Goal: Task Accomplishment & Management: Manage account settings

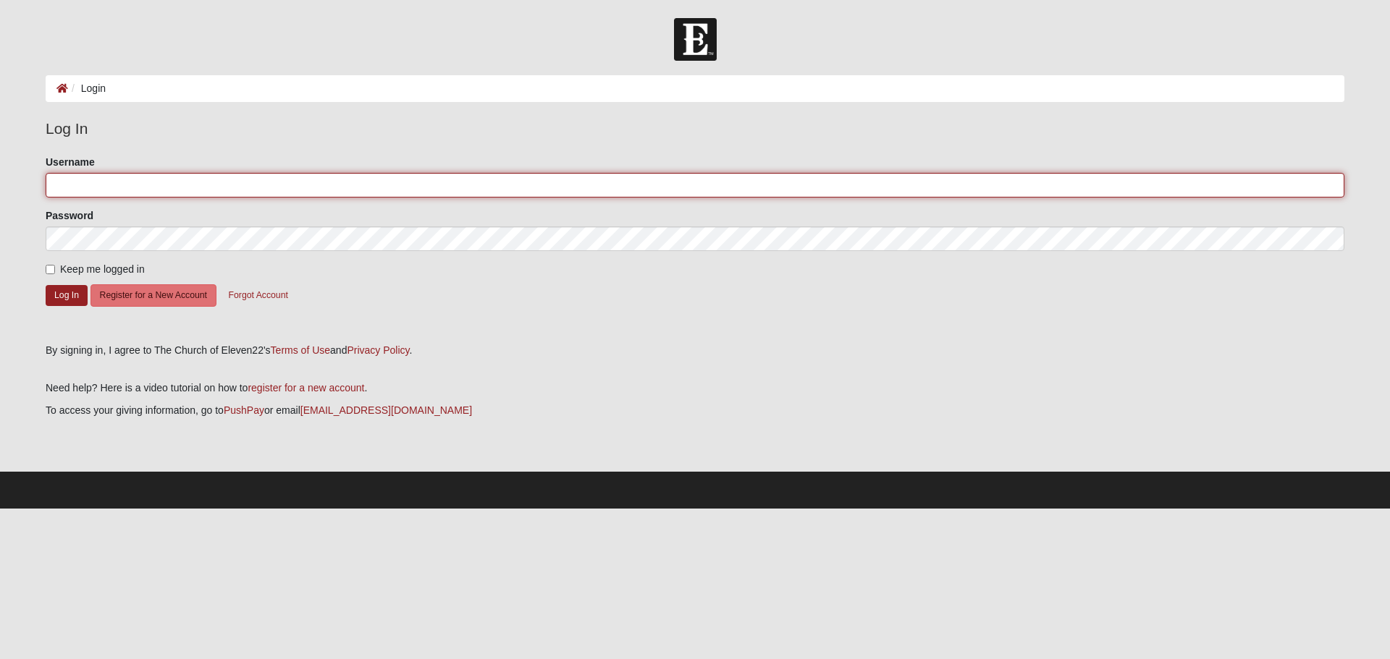
click at [64, 182] on input "Username" at bounding box center [695, 185] width 1298 height 25
type input "rgarner12!"
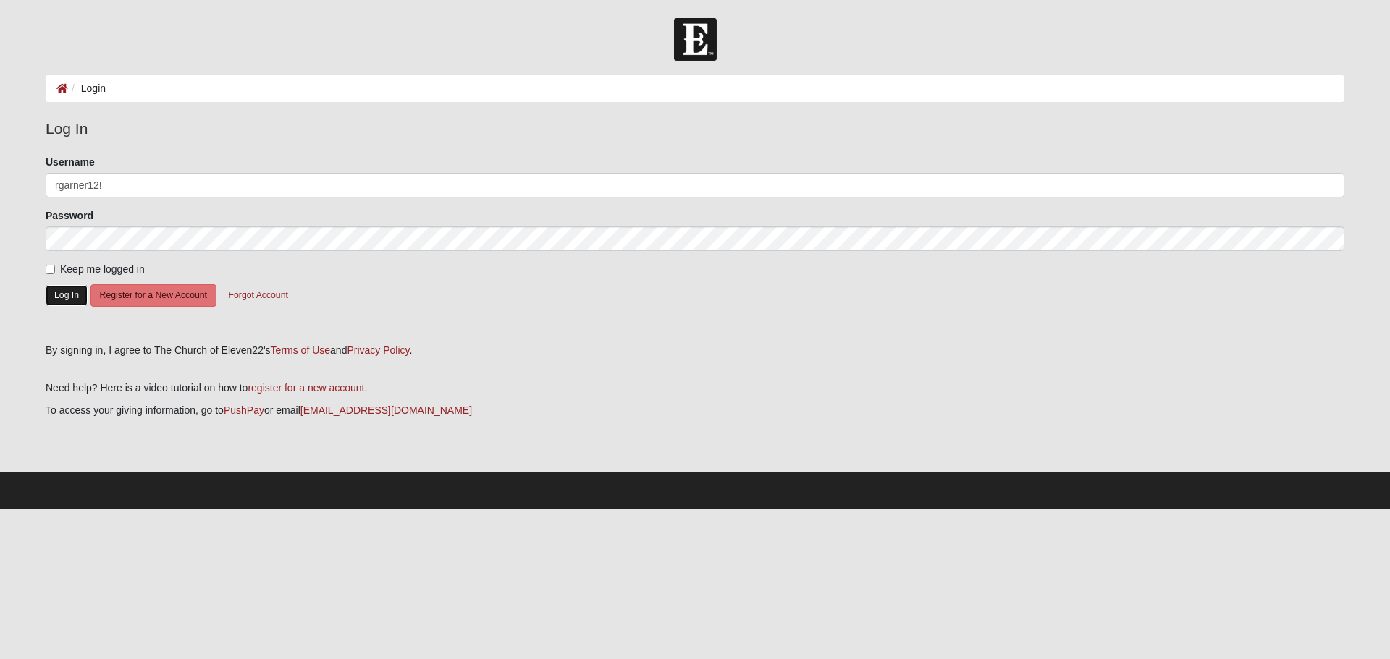
click at [50, 296] on button "Log In" at bounding box center [67, 295] width 42 height 21
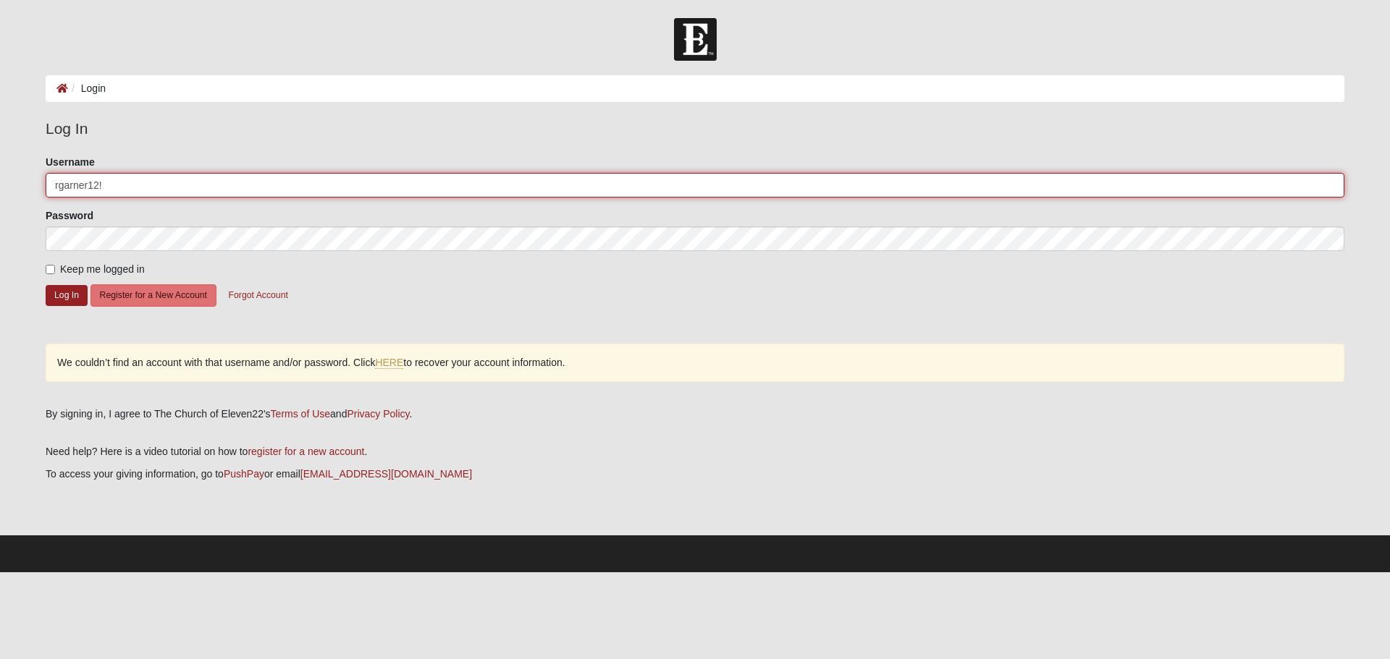
drag, startPoint x: 112, startPoint y: 185, endPoint x: 29, endPoint y: 187, distance: 83.3
click at [29, 187] on form "Log In Login Login Error Log In Please correct the following: Username rgarner1…" at bounding box center [695, 295] width 1390 height 554
type input "rgarner@hpimd.com"
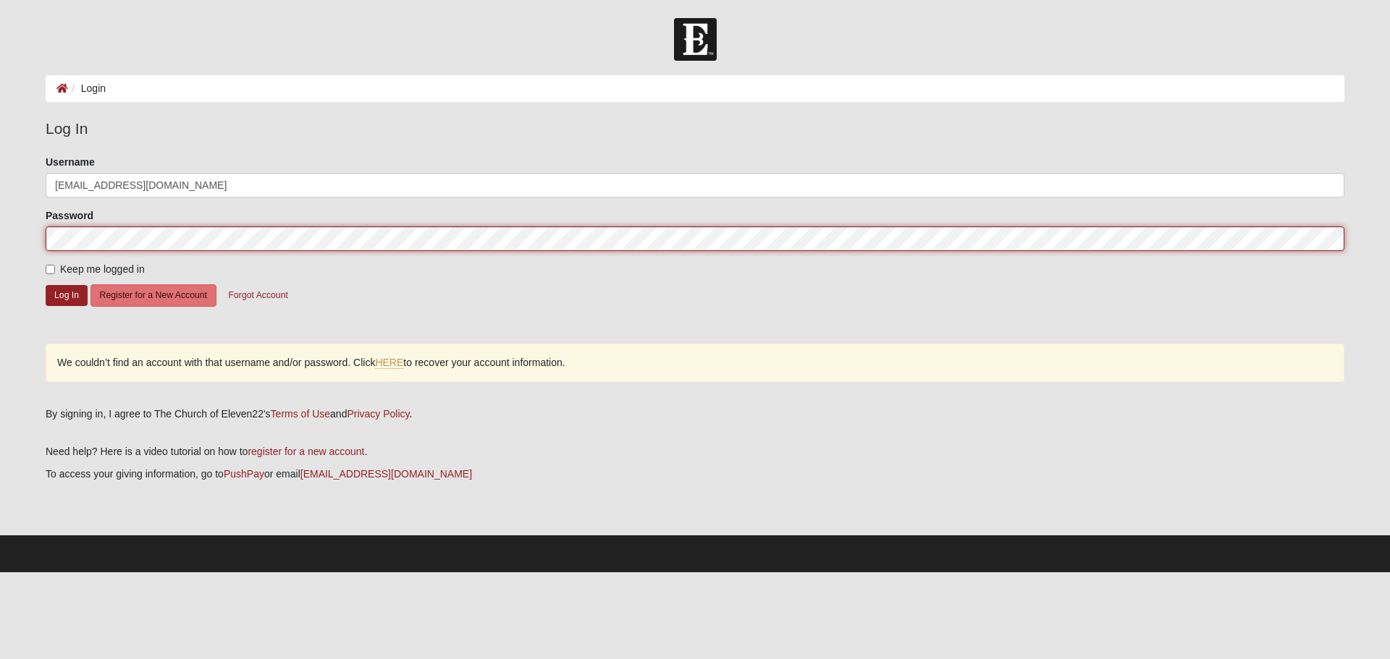
click at [10, 237] on form "Log In Login Login Error Log In Please correct the following: Username rgarner@…" at bounding box center [695, 295] width 1390 height 554
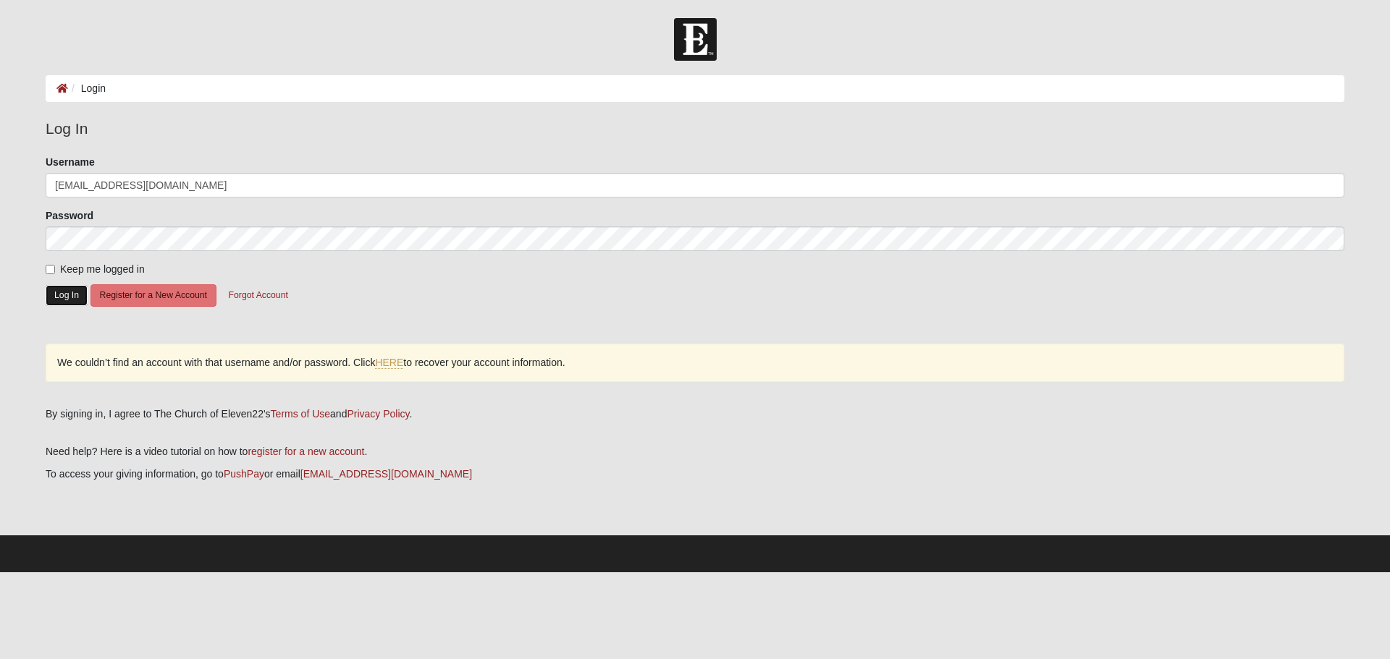
click at [75, 298] on button "Log In" at bounding box center [67, 295] width 42 height 21
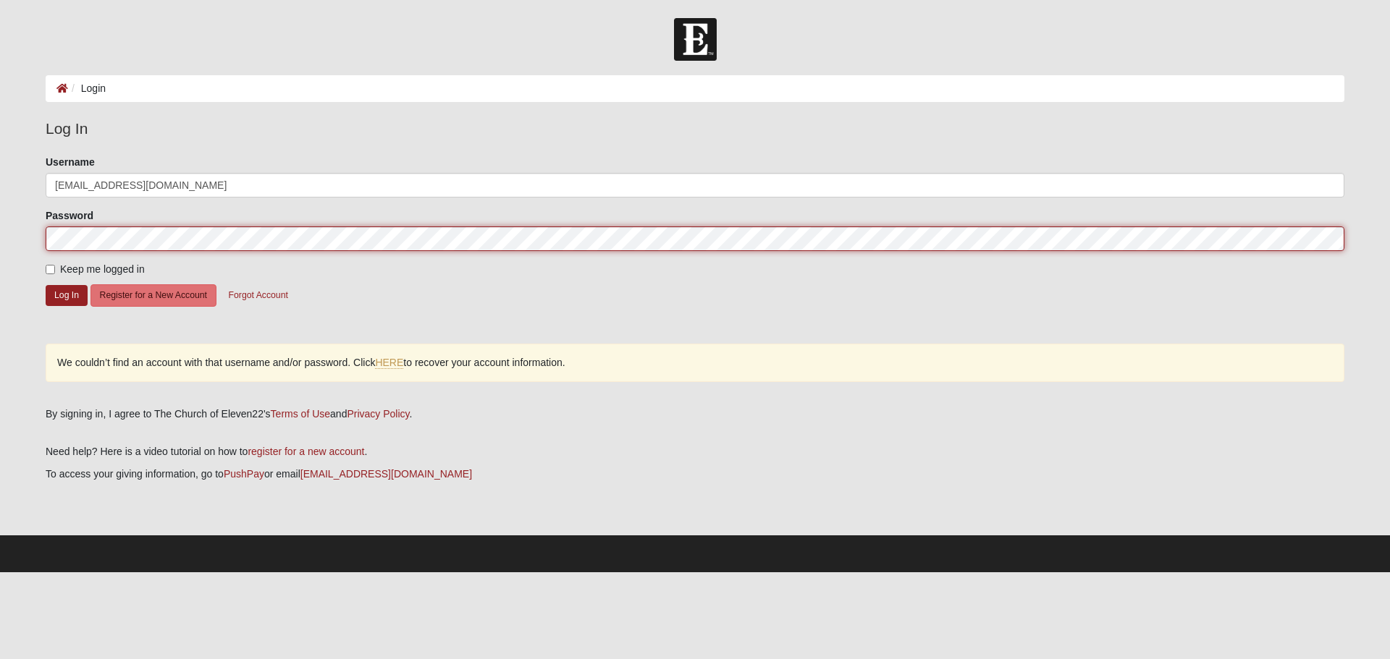
click at [0, 241] on html "Log In Login Login Error Log In Please correct the following: Username rgarner@…" at bounding box center [695, 286] width 1390 height 572
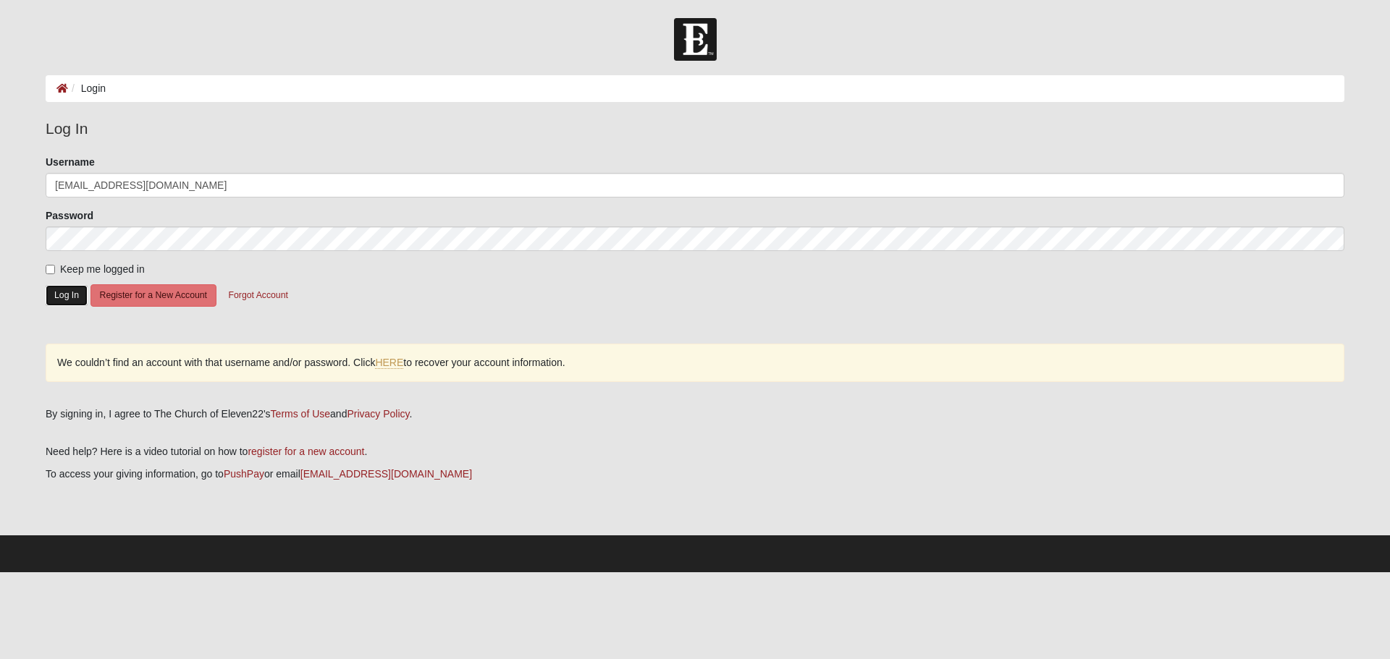
click at [64, 292] on button "Log In" at bounding box center [67, 295] width 42 height 21
click at [263, 295] on button "Forgot Account" at bounding box center [258, 295] width 78 height 22
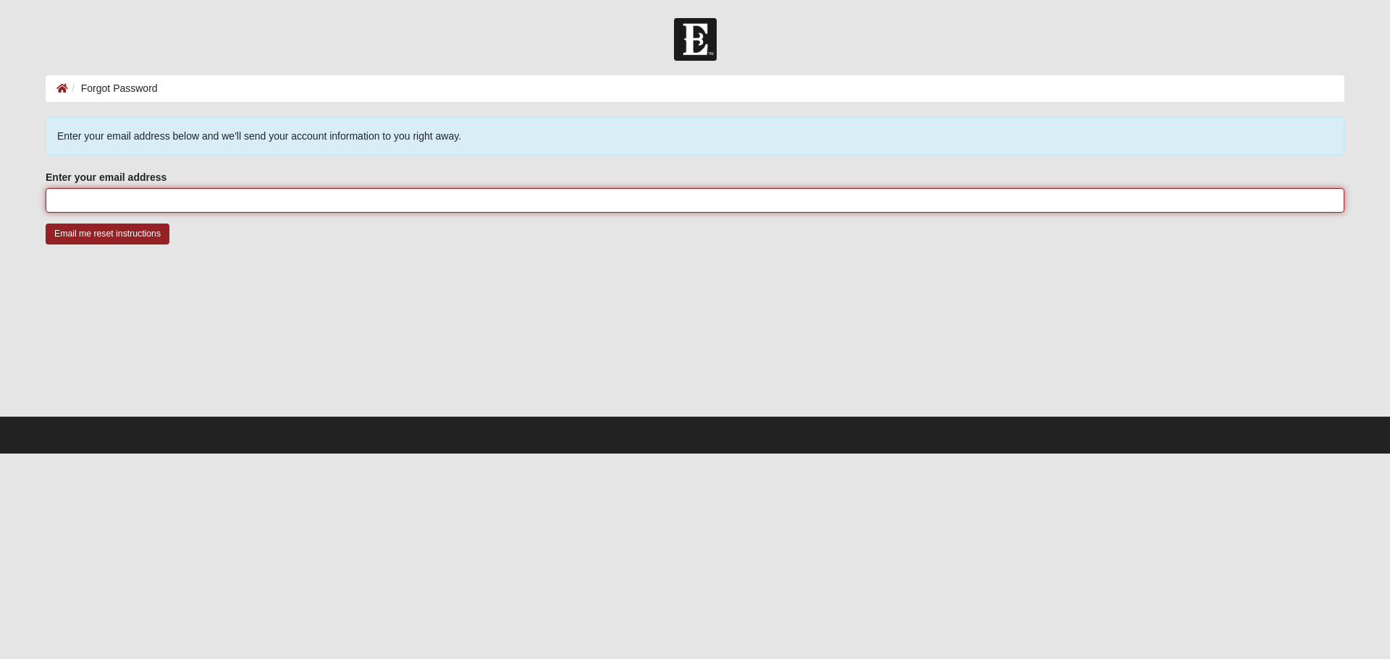
click at [73, 199] on input "Enter your email address" at bounding box center [695, 200] width 1298 height 25
type input "[EMAIL_ADDRESS][DOMAIN_NAME]"
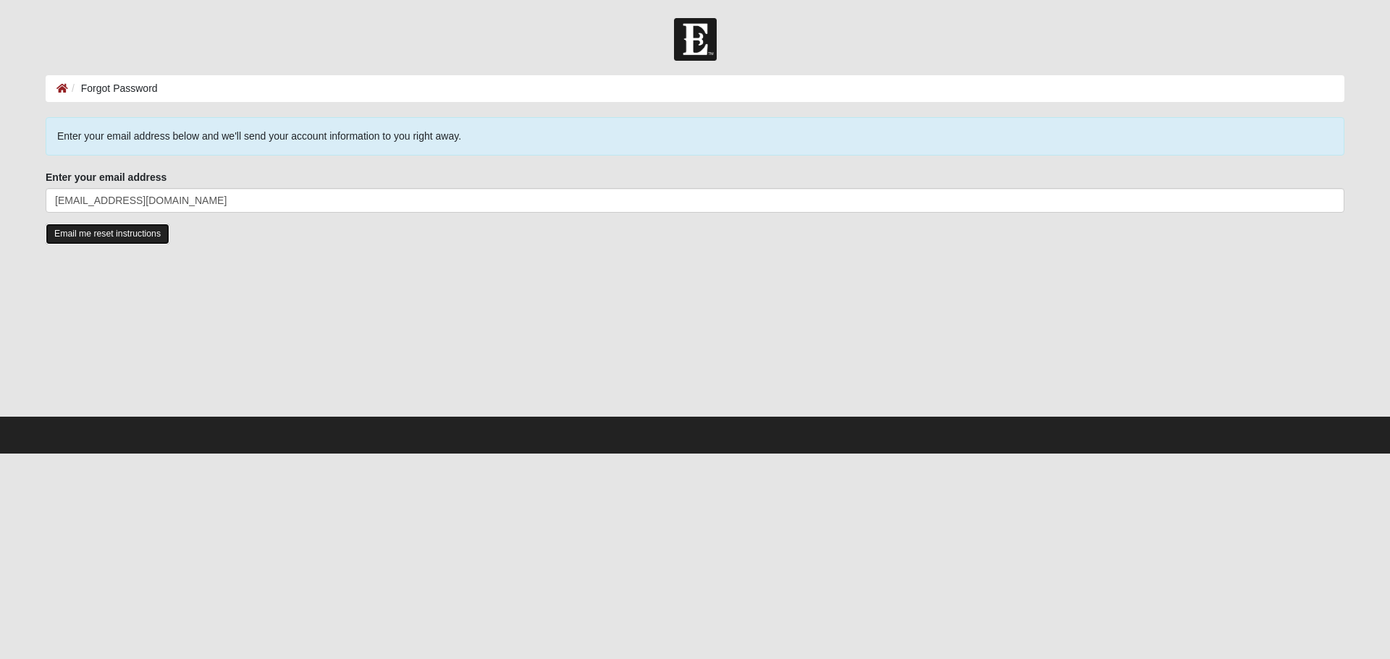
click at [90, 229] on input "Email me reset instructions" at bounding box center [108, 234] width 124 height 21
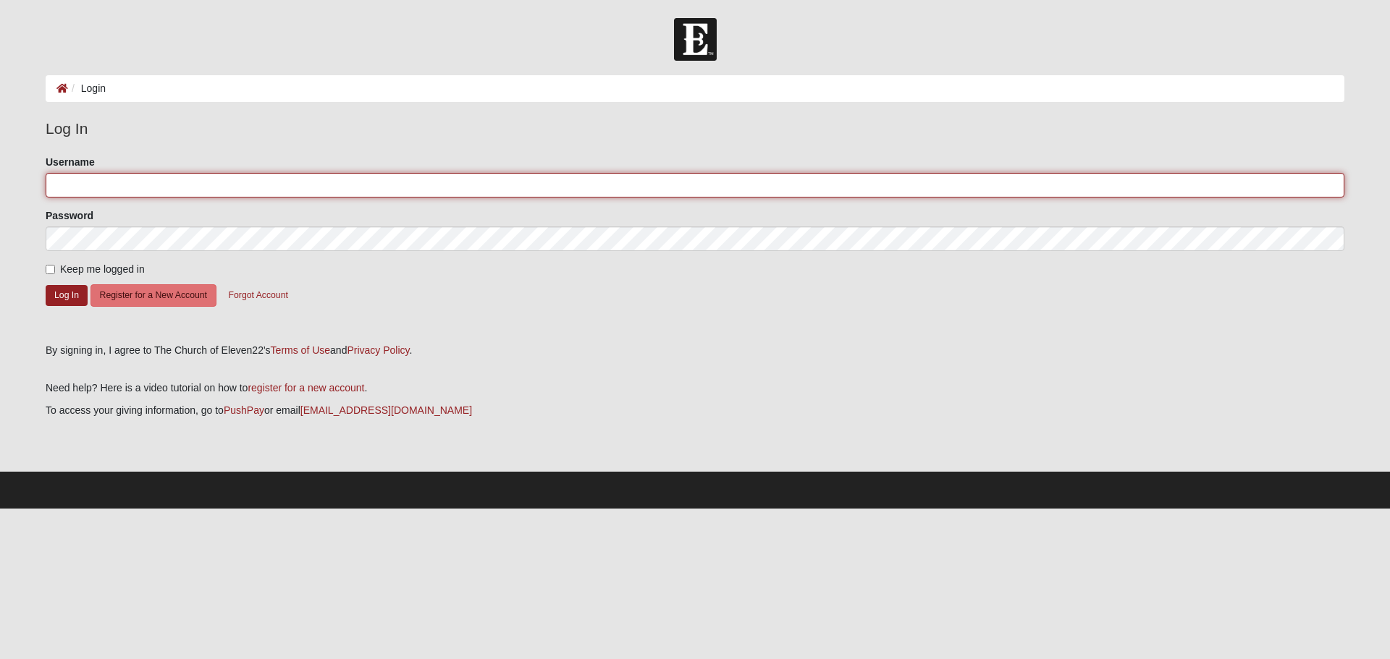
click at [88, 185] on input "Username" at bounding box center [695, 185] width 1298 height 25
type input "rgarner@hpimd.com"
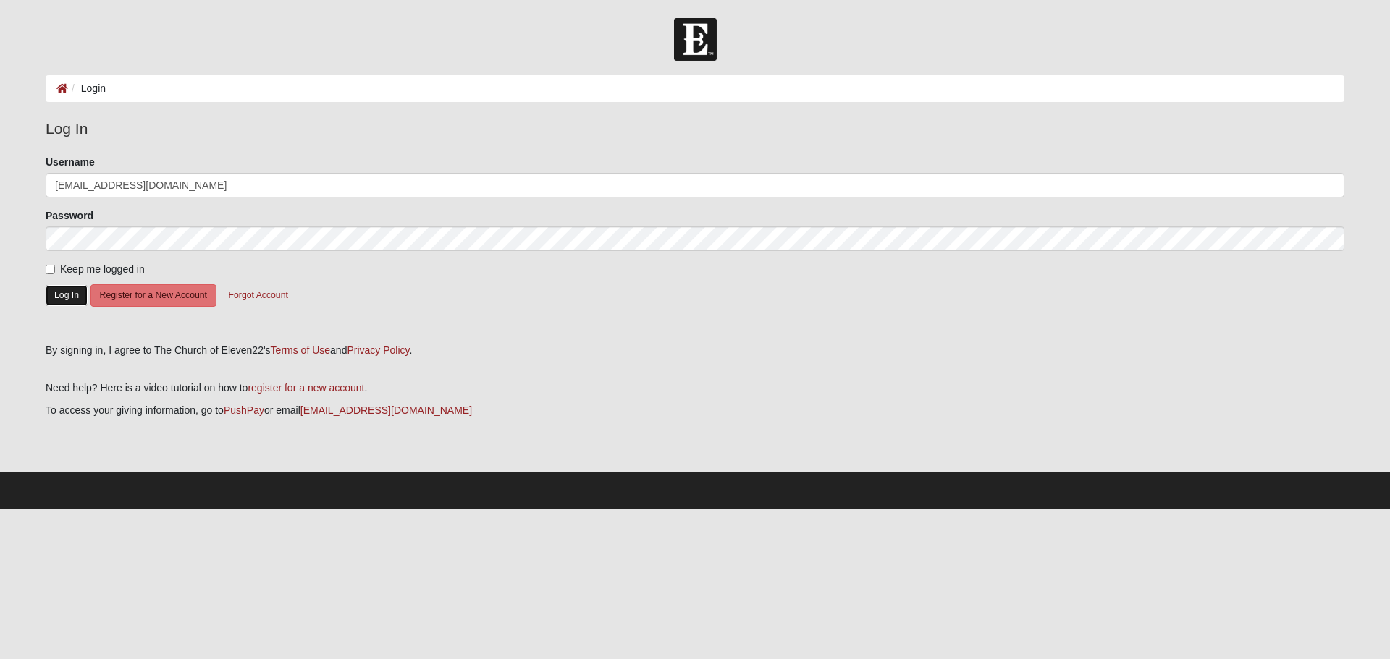
click at [69, 297] on button "Log In" at bounding box center [67, 295] width 42 height 21
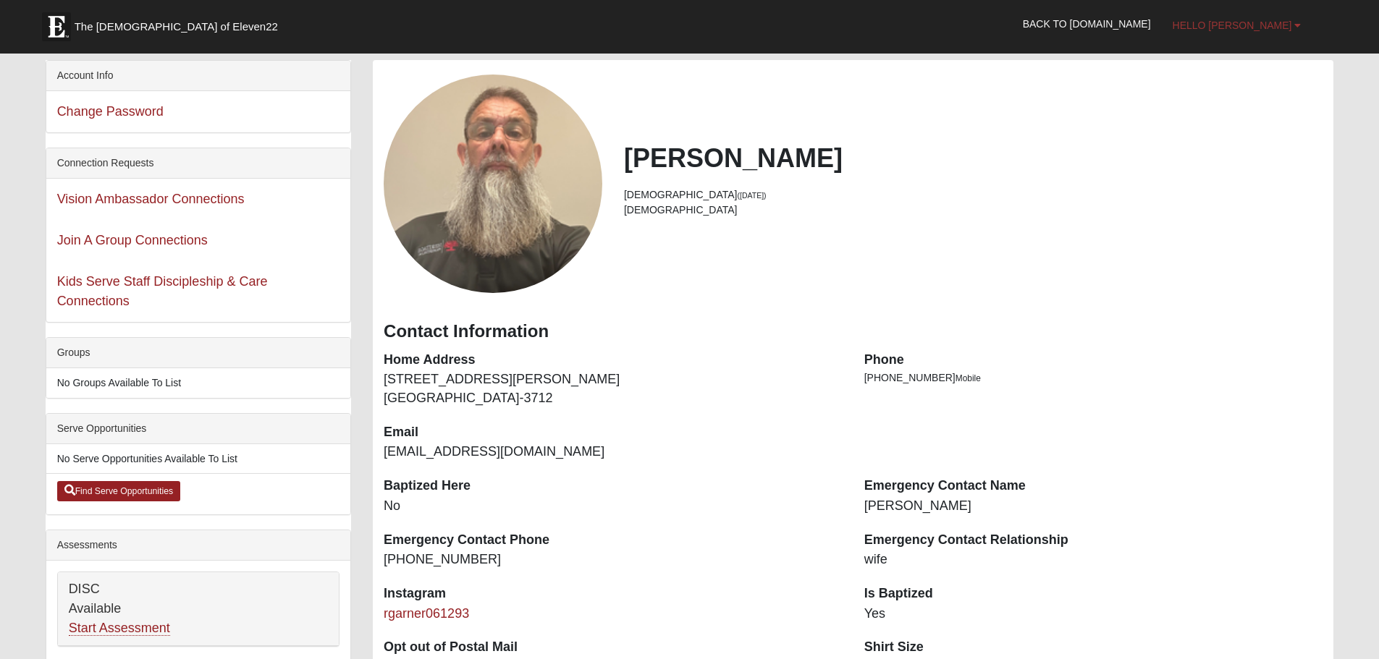
click at [1298, 25] on b at bounding box center [1297, 25] width 7 height 10
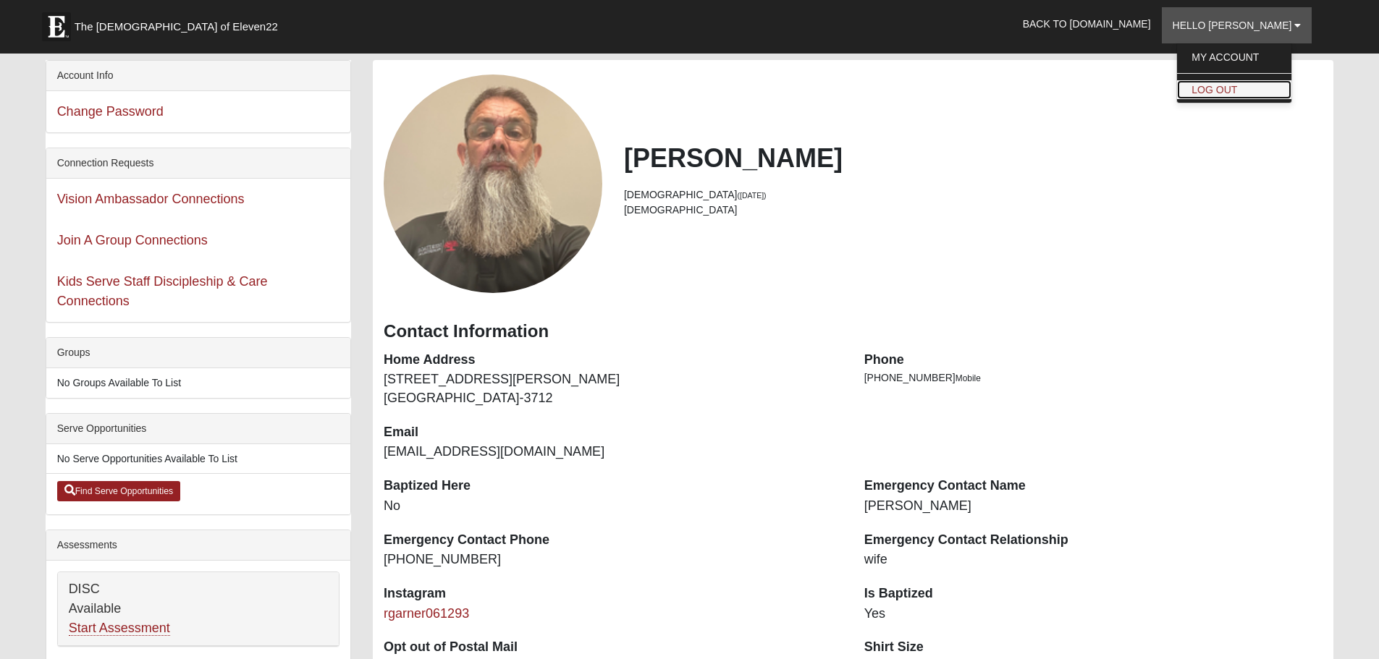
click at [1264, 95] on link "Log Out" at bounding box center [1234, 89] width 114 height 19
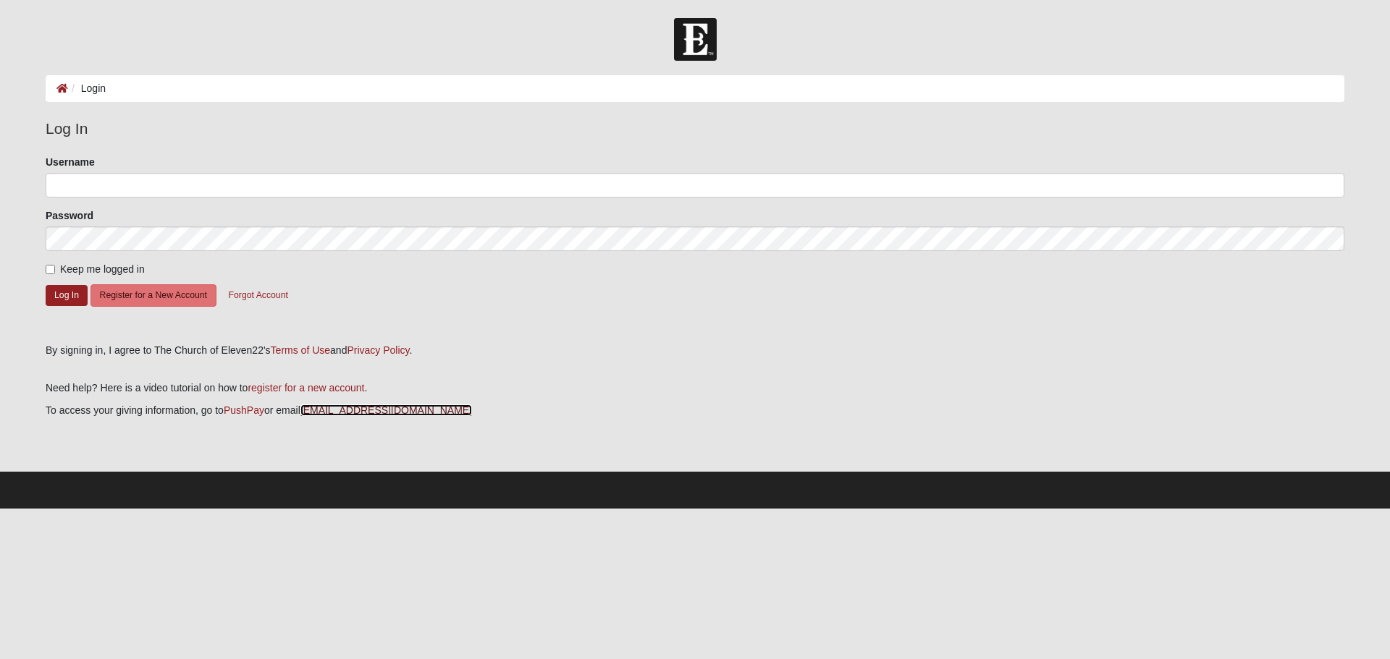
click at [332, 413] on link "[EMAIL_ADDRESS][DOMAIN_NAME]" at bounding box center [386, 411] width 172 height 12
